Goal: Transaction & Acquisition: Purchase product/service

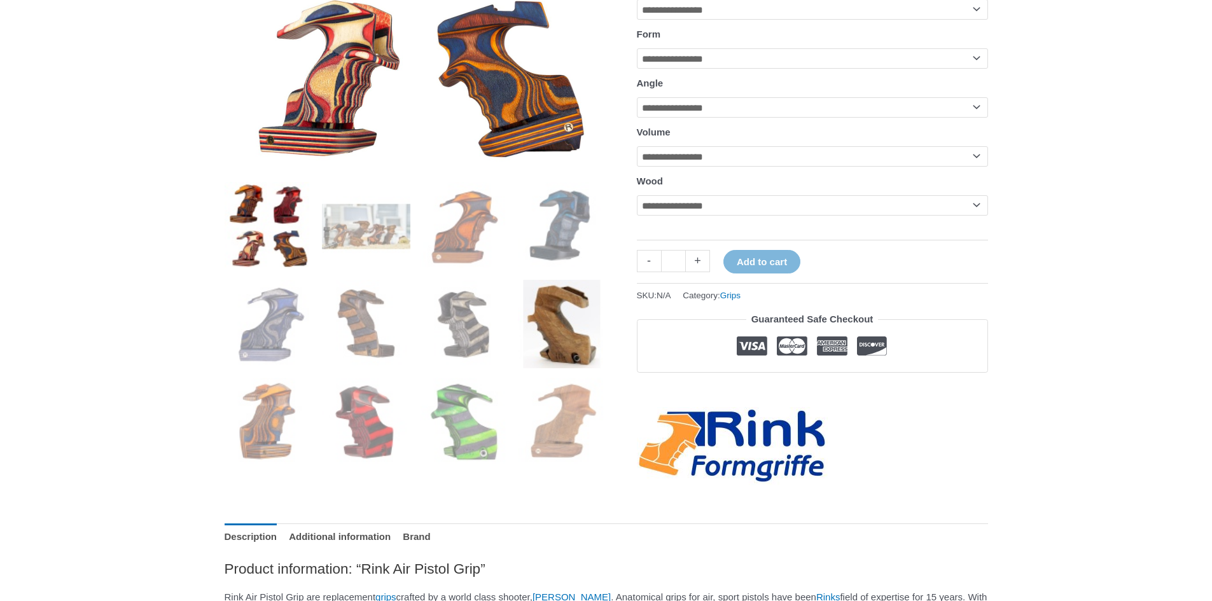
scroll to position [382, 0]
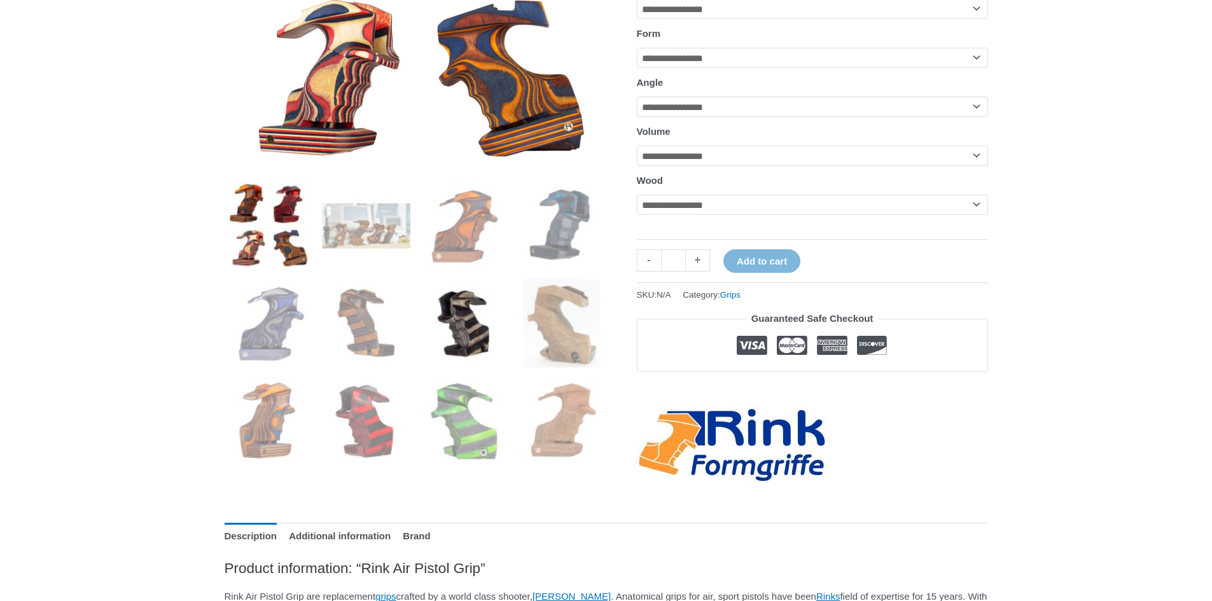
click at [481, 325] on img at bounding box center [464, 323] width 88 height 88
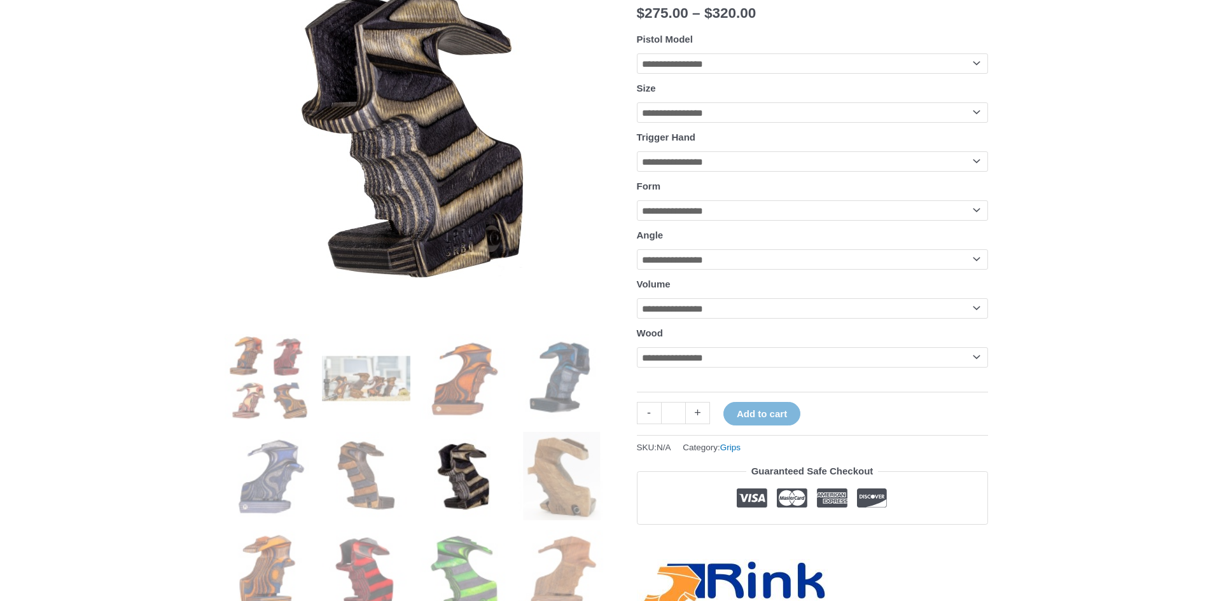
scroll to position [191, 0]
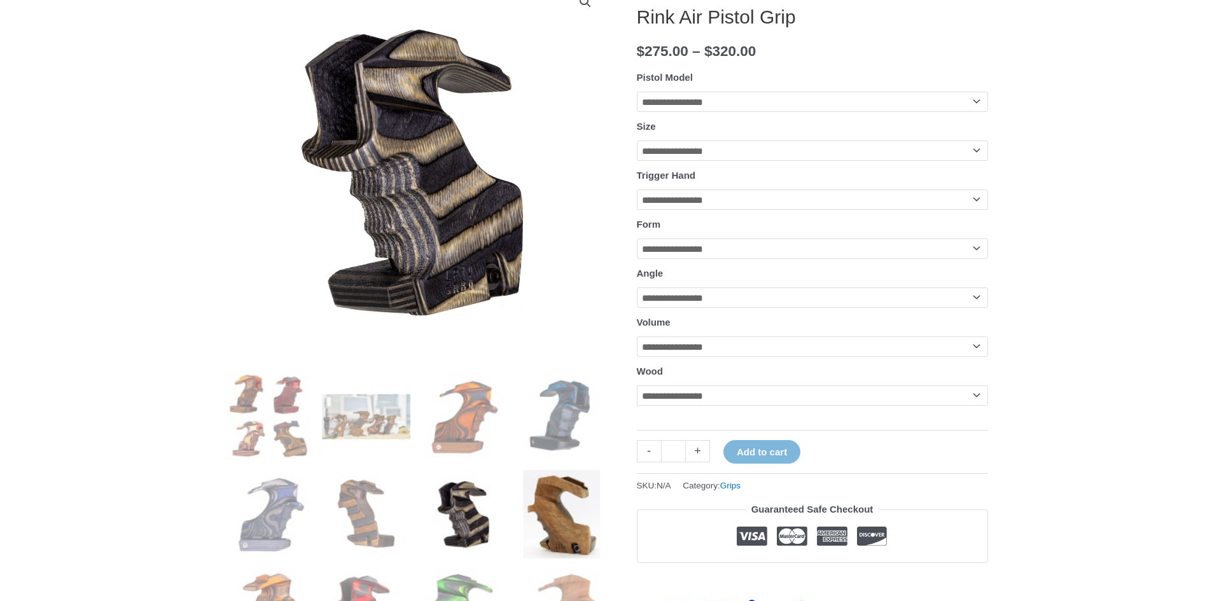
click at [564, 504] on img at bounding box center [562, 514] width 88 height 88
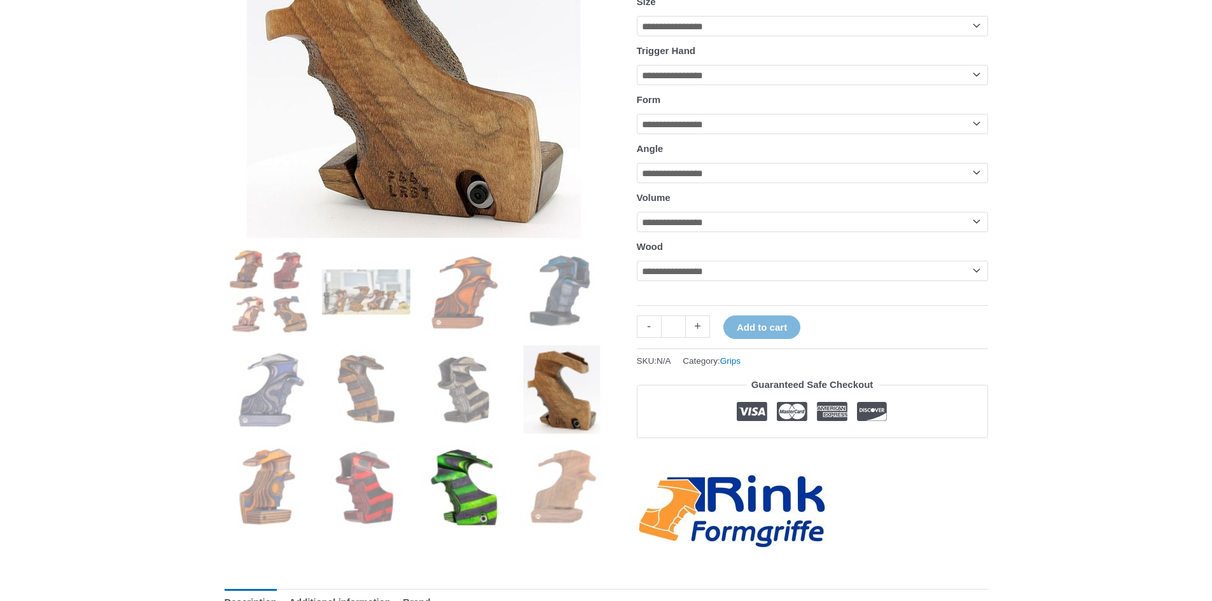
scroll to position [318, 0]
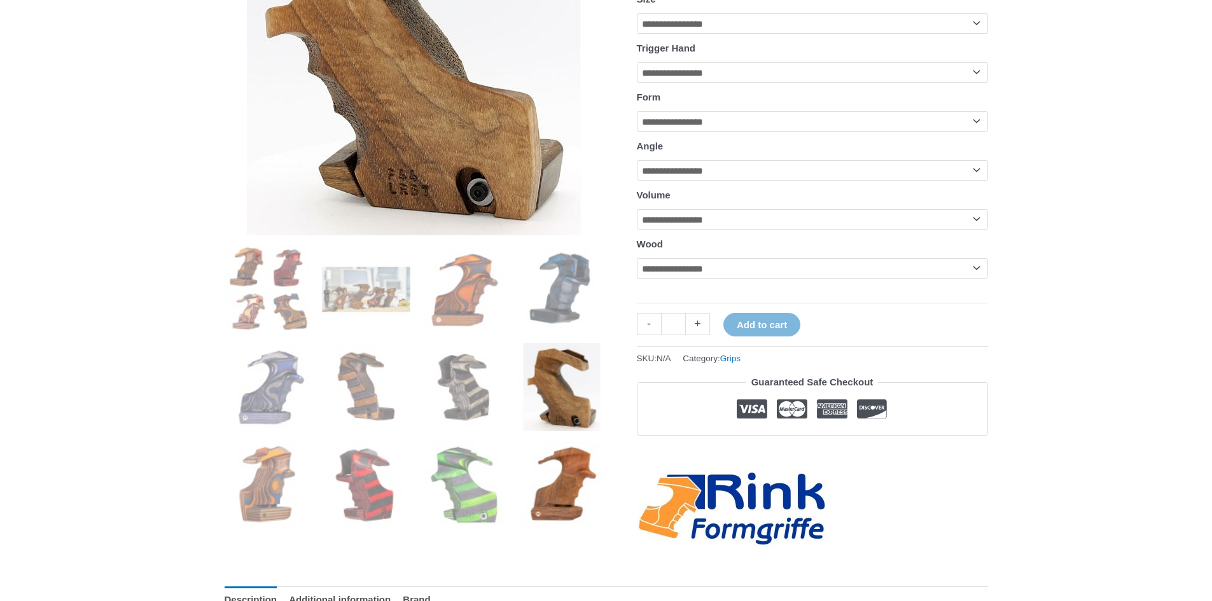
click at [560, 494] on img at bounding box center [562, 485] width 88 height 88
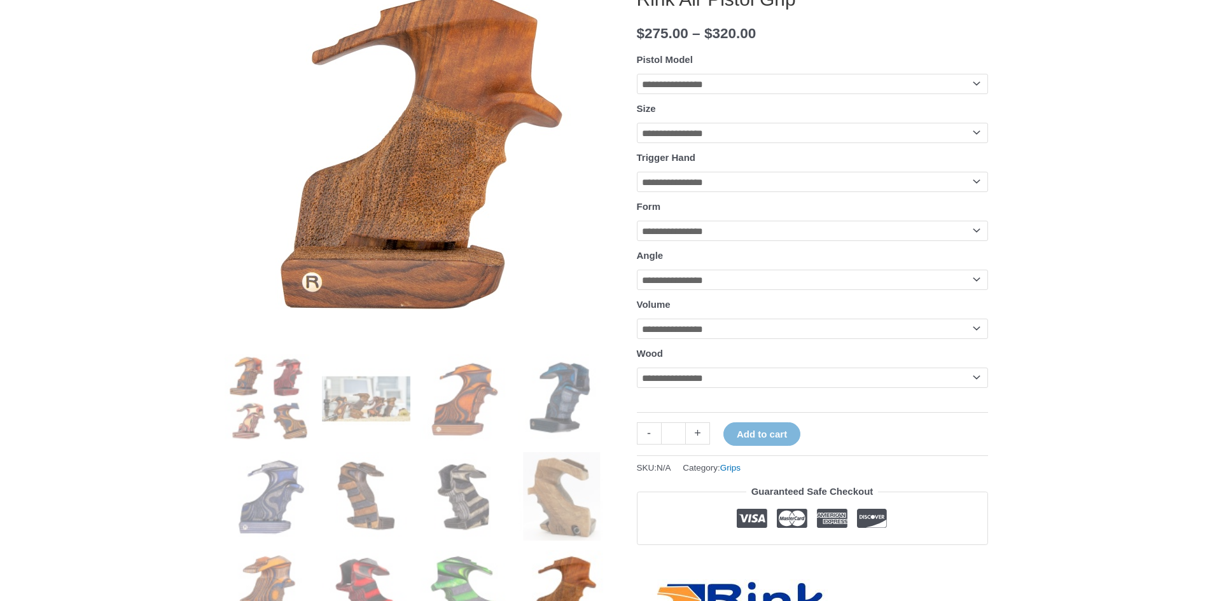
scroll to position [191, 0]
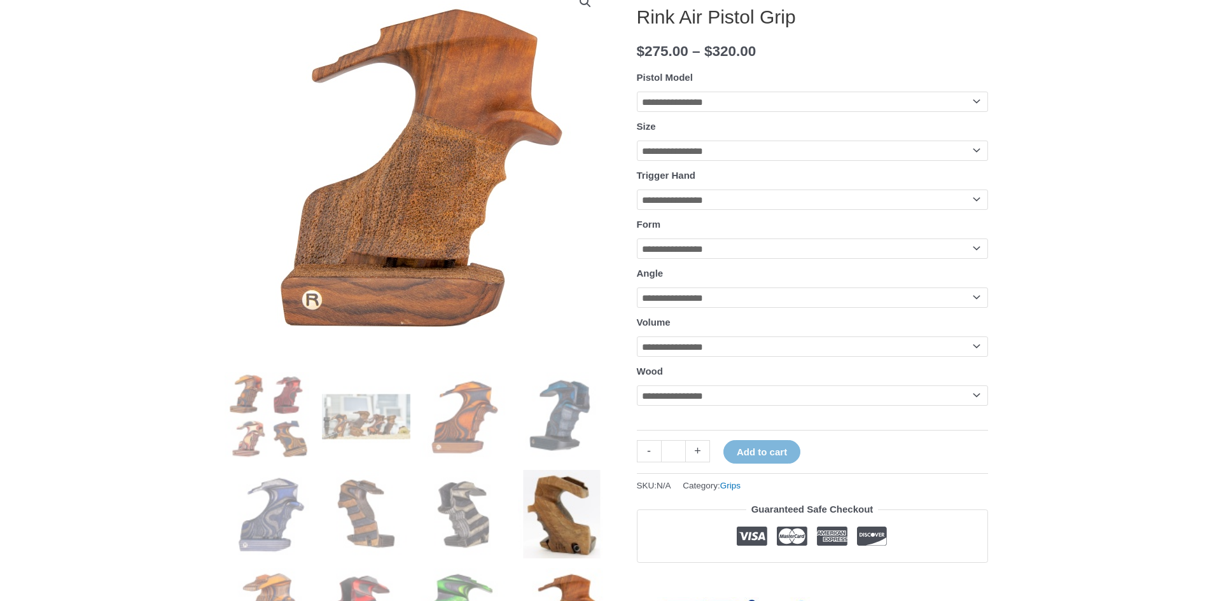
click at [573, 515] on img at bounding box center [562, 514] width 88 height 88
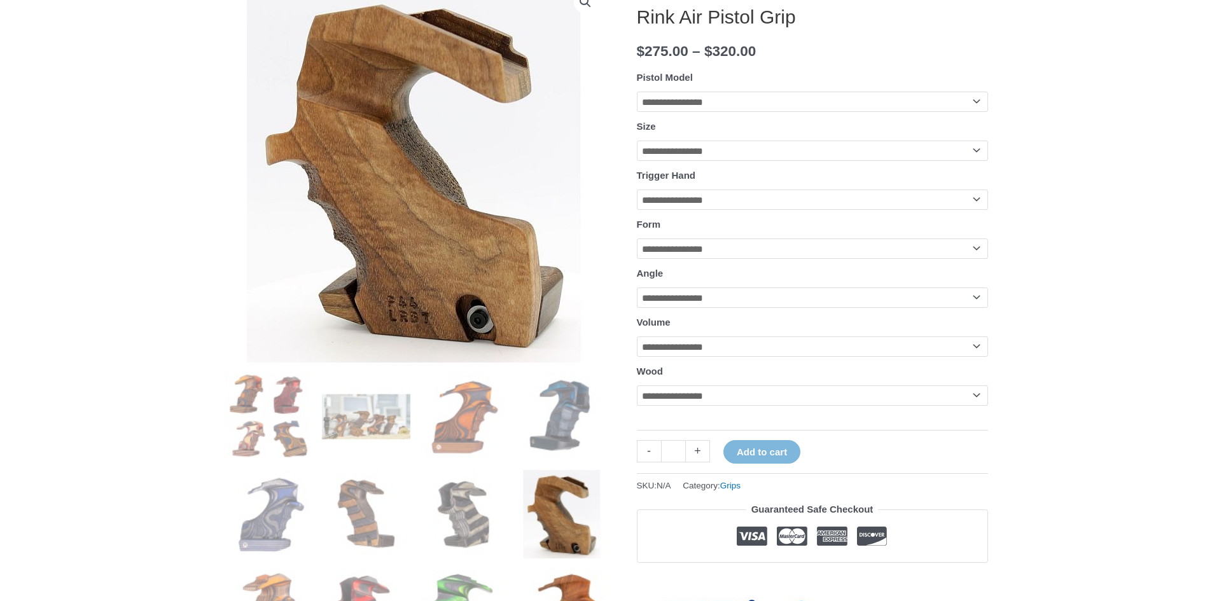
click at [571, 575] on img at bounding box center [562, 612] width 88 height 88
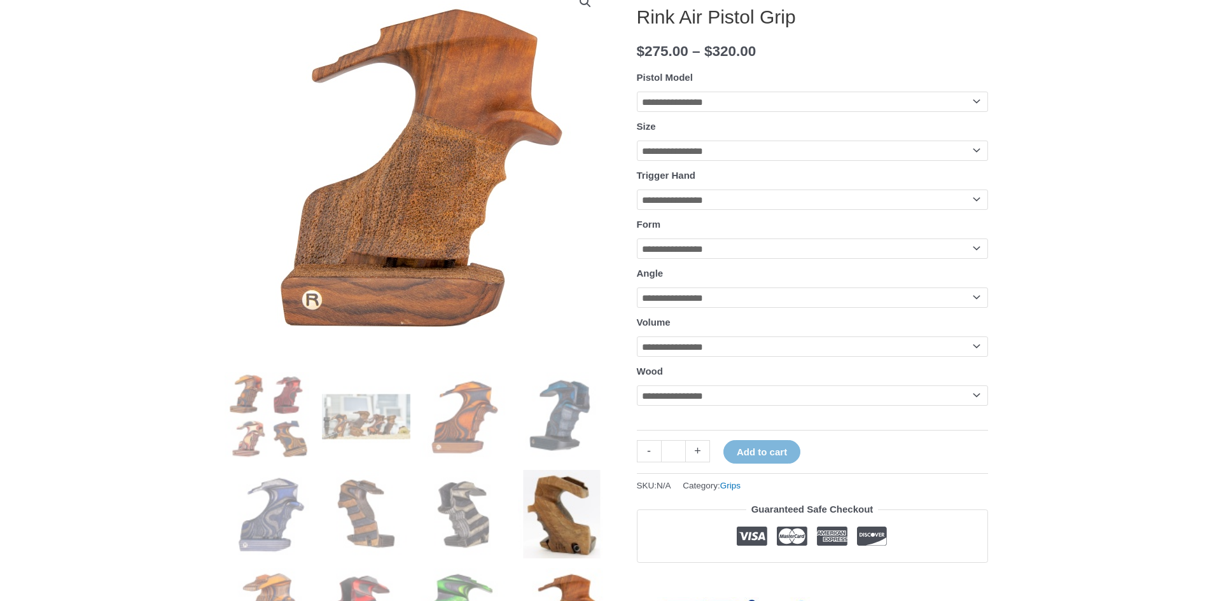
click at [573, 531] on img at bounding box center [562, 514] width 88 height 88
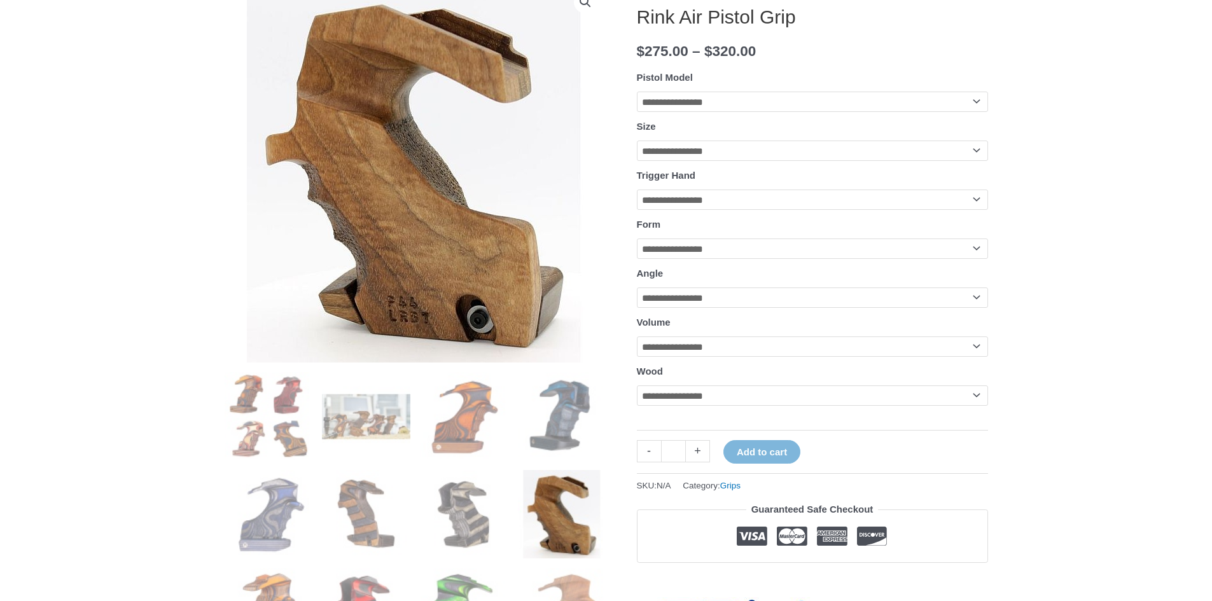
click at [568, 554] on img at bounding box center [562, 514] width 88 height 88
click at [568, 575] on img at bounding box center [562, 612] width 88 height 88
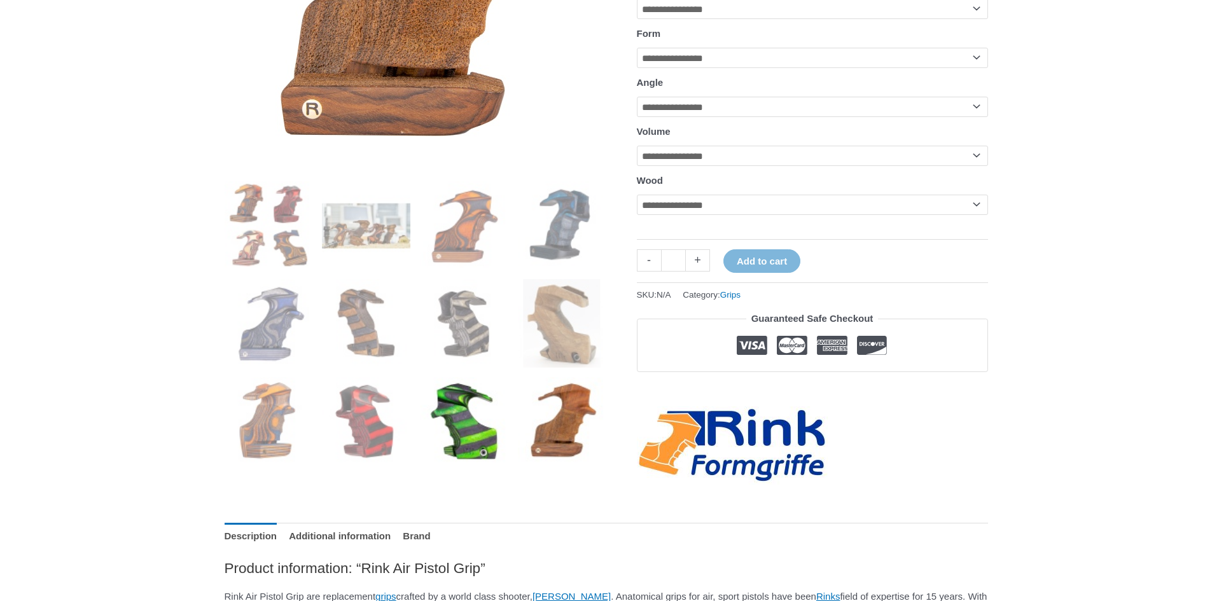
click at [484, 441] on img at bounding box center [464, 421] width 88 height 88
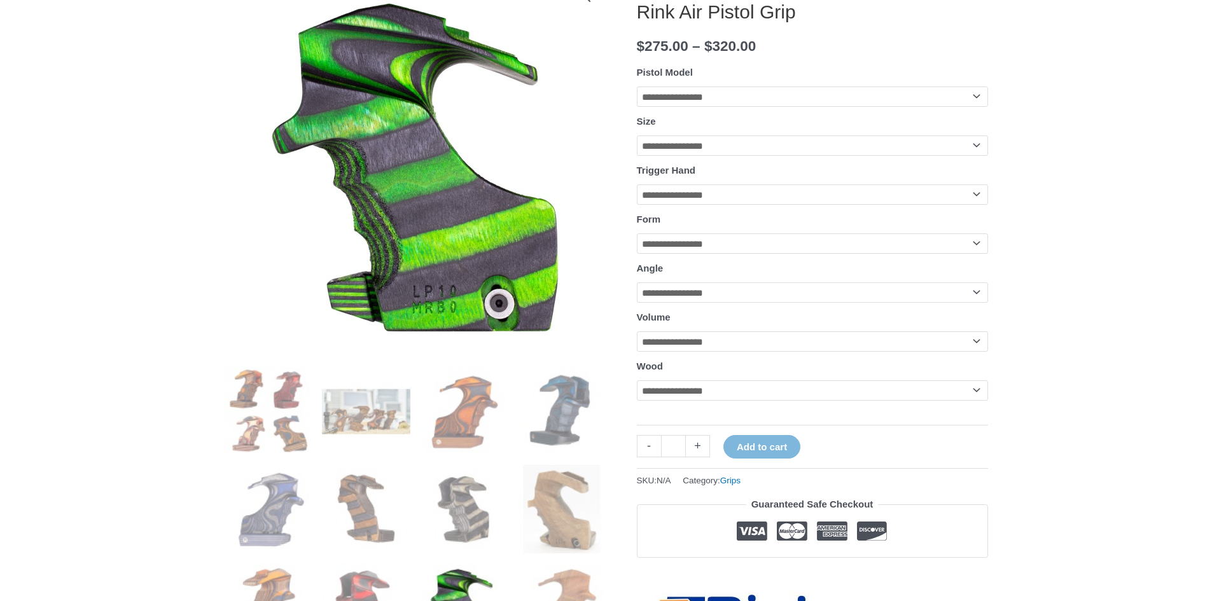
scroll to position [255, 0]
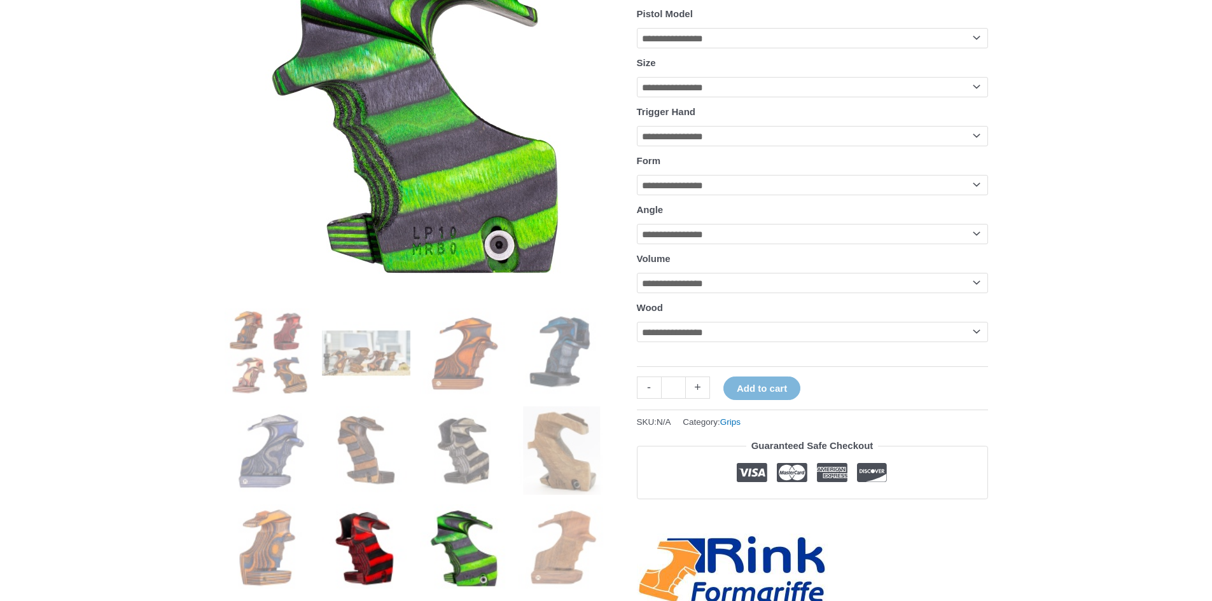
click at [372, 534] on img at bounding box center [366, 549] width 88 height 88
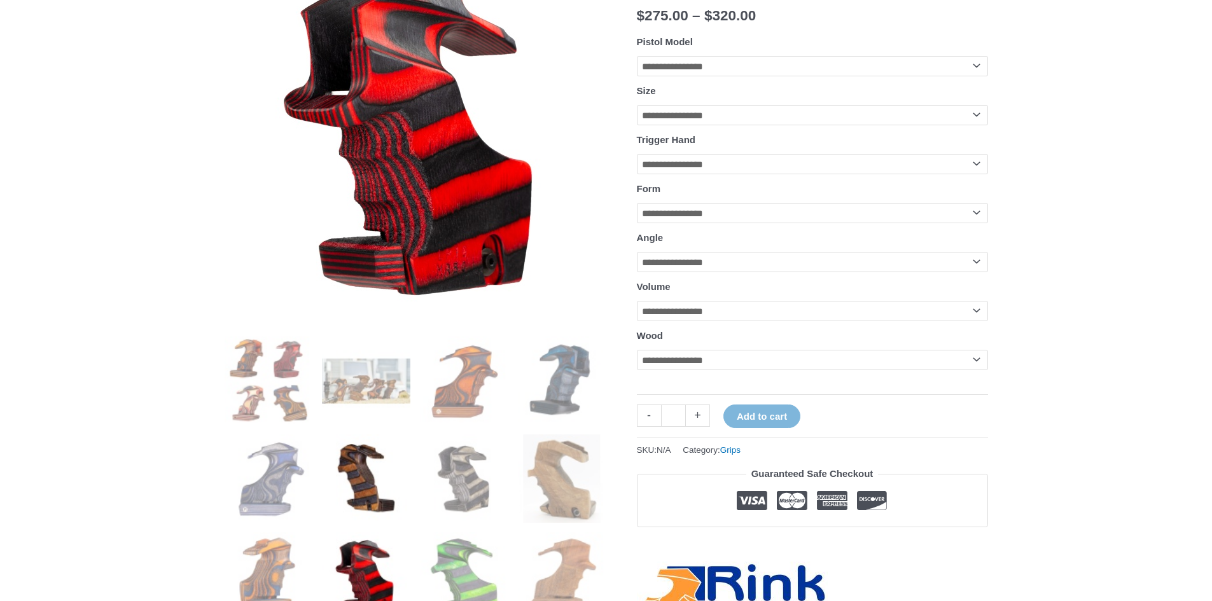
scroll to position [127, 0]
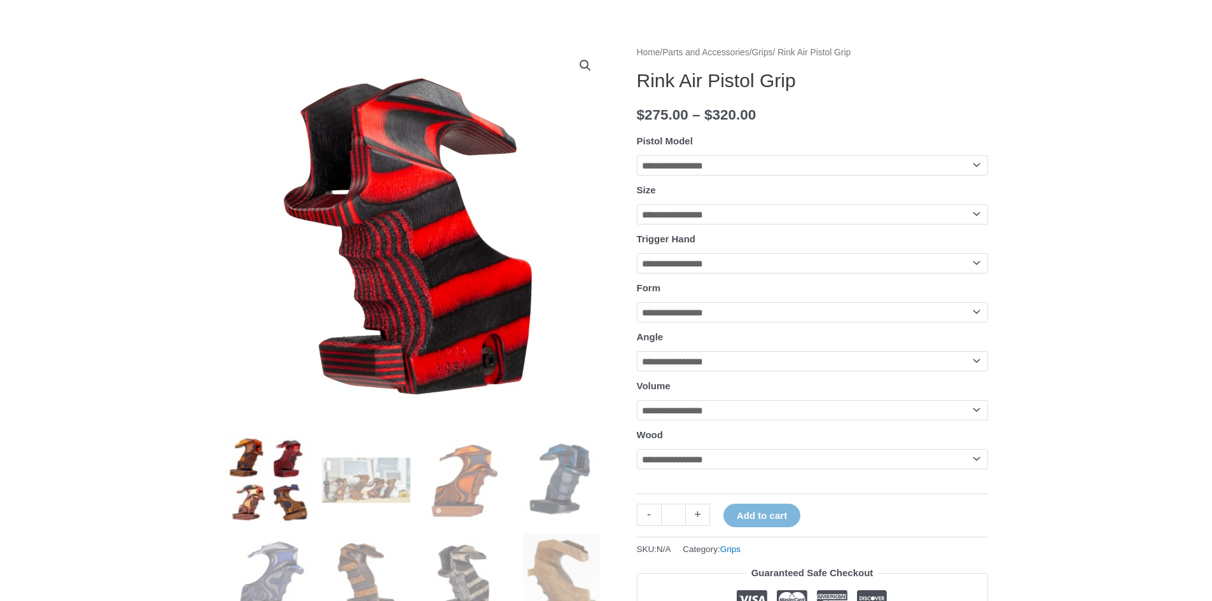
click at [294, 473] on img at bounding box center [269, 480] width 88 height 88
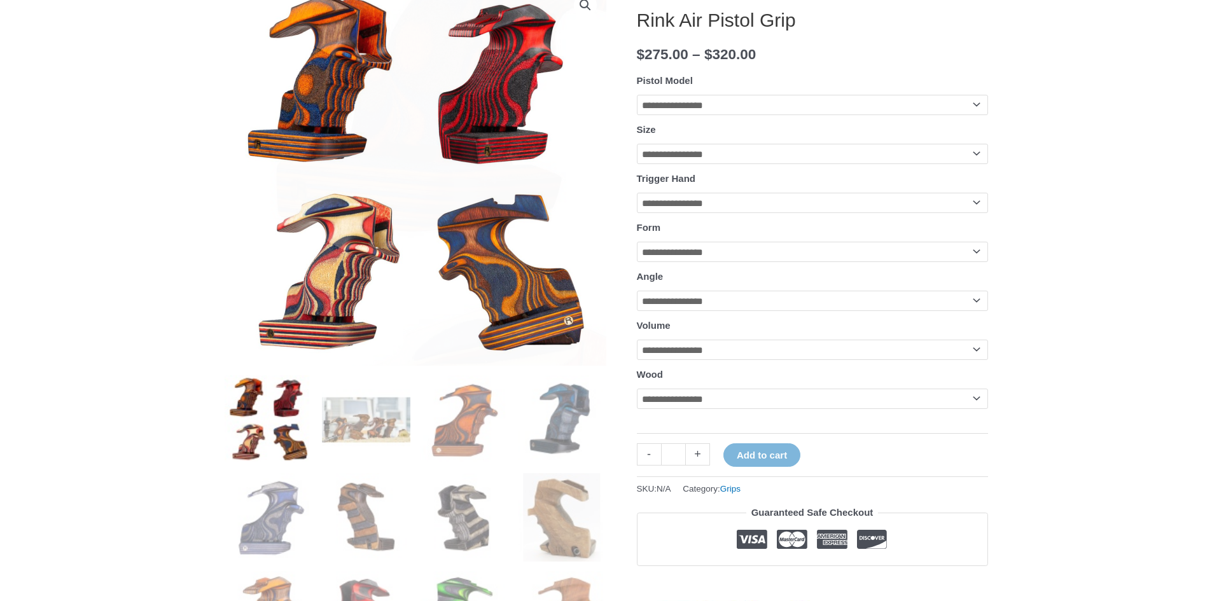
scroll to position [191, 0]
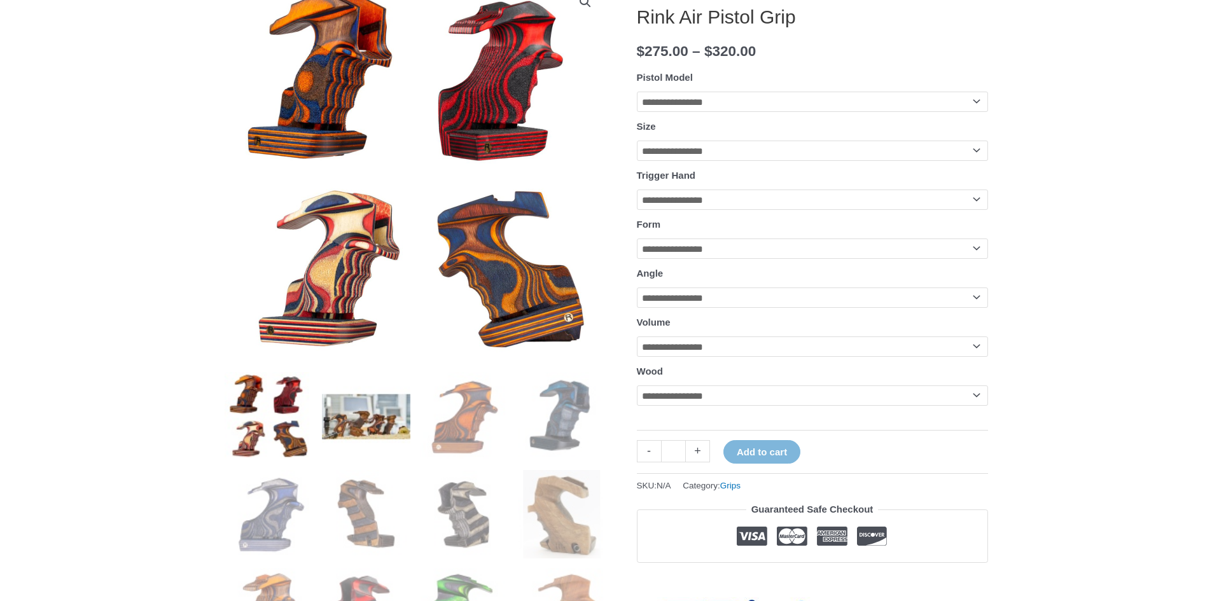
click at [372, 410] on img at bounding box center [366, 416] width 88 height 88
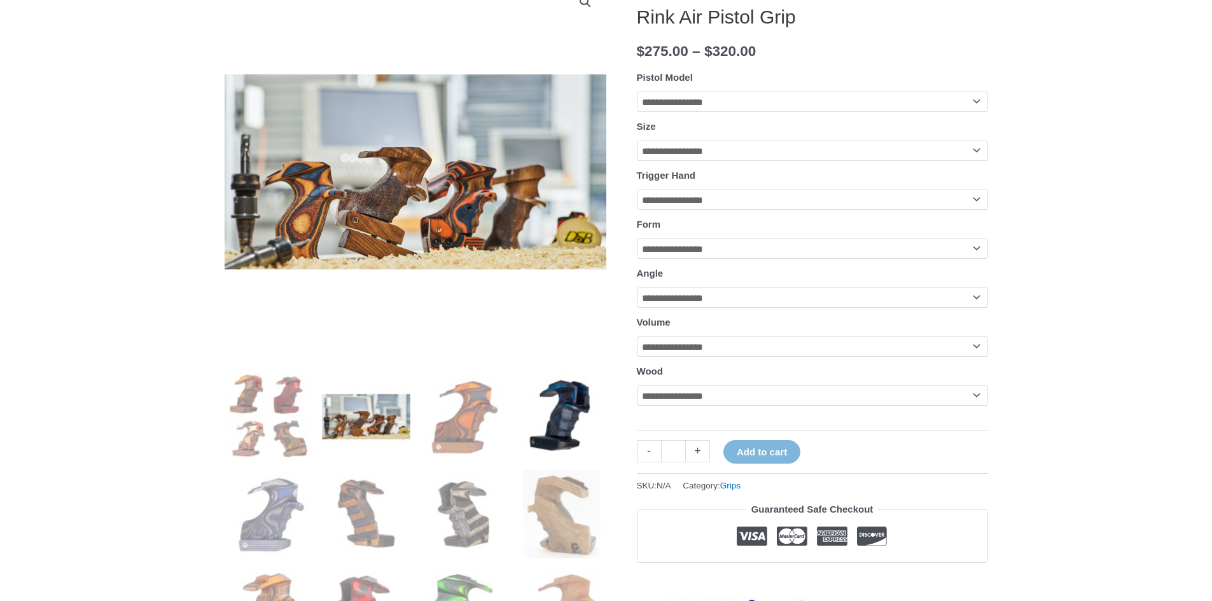
click at [564, 433] on img at bounding box center [562, 416] width 88 height 88
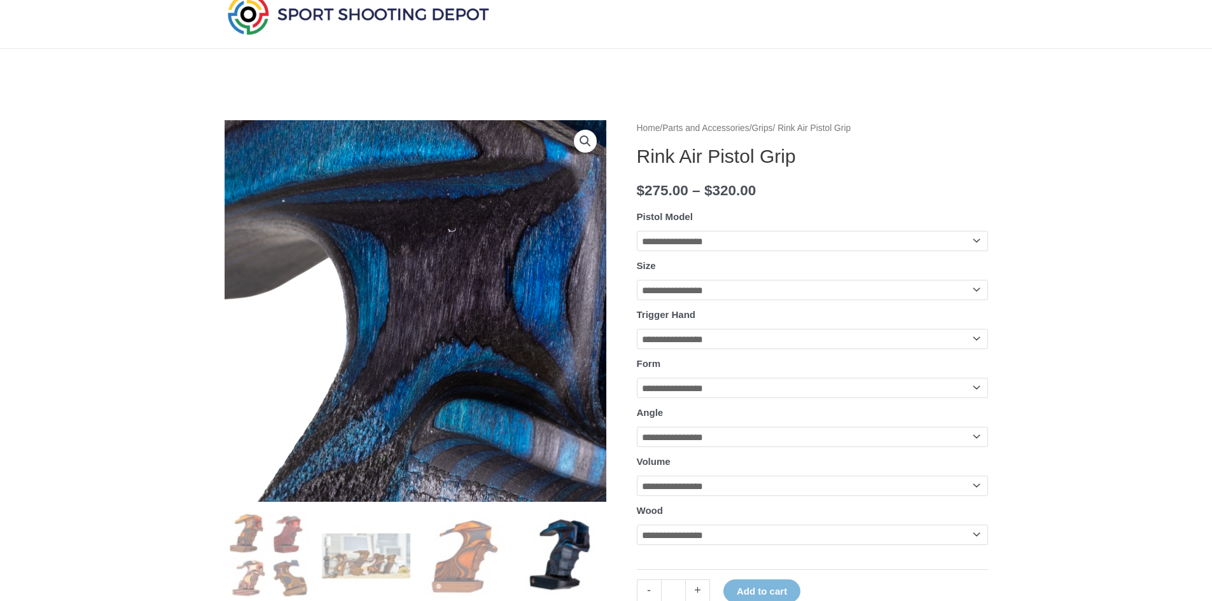
scroll to position [0, 0]
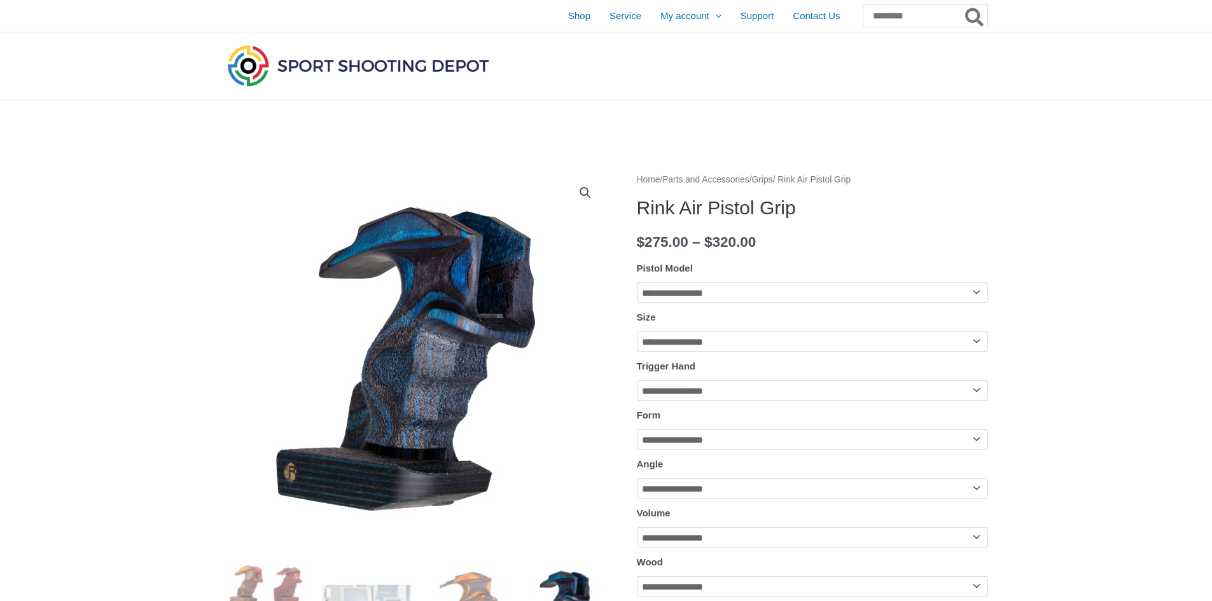
drag, startPoint x: 690, startPoint y: 211, endPoint x: 878, endPoint y: 209, distance: 187.1
click at [919, 200] on h1 "Rink Air Pistol Grip" at bounding box center [812, 208] width 351 height 23
drag, startPoint x: 834, startPoint y: 211, endPoint x: 641, endPoint y: 207, distance: 192.2
click at [641, 207] on h1 "Rink Air Pistol Grip" at bounding box center [812, 208] width 351 height 23
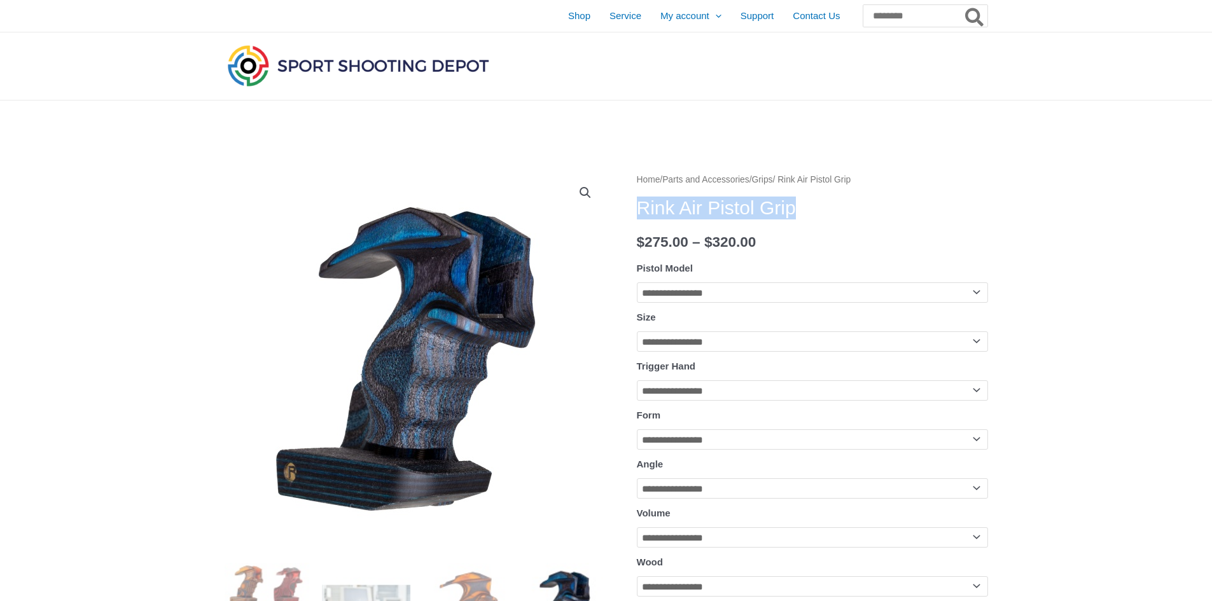
copy h1 "Rink Air Pistol Grip"
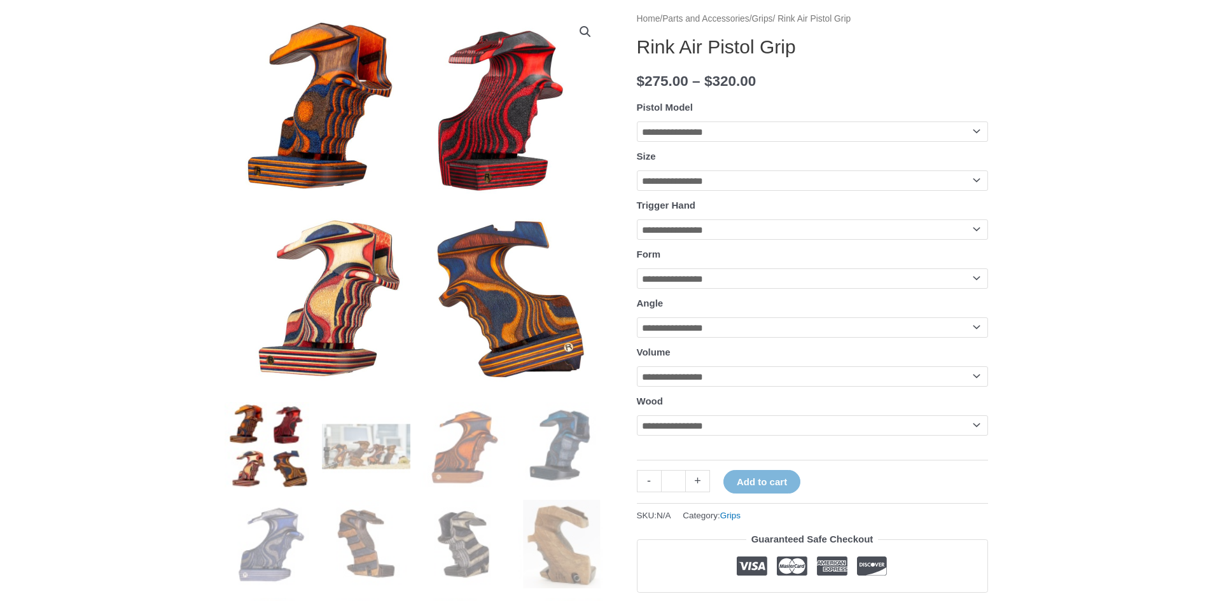
scroll to position [127, 0]
